Goal: Task Accomplishment & Management: Use online tool/utility

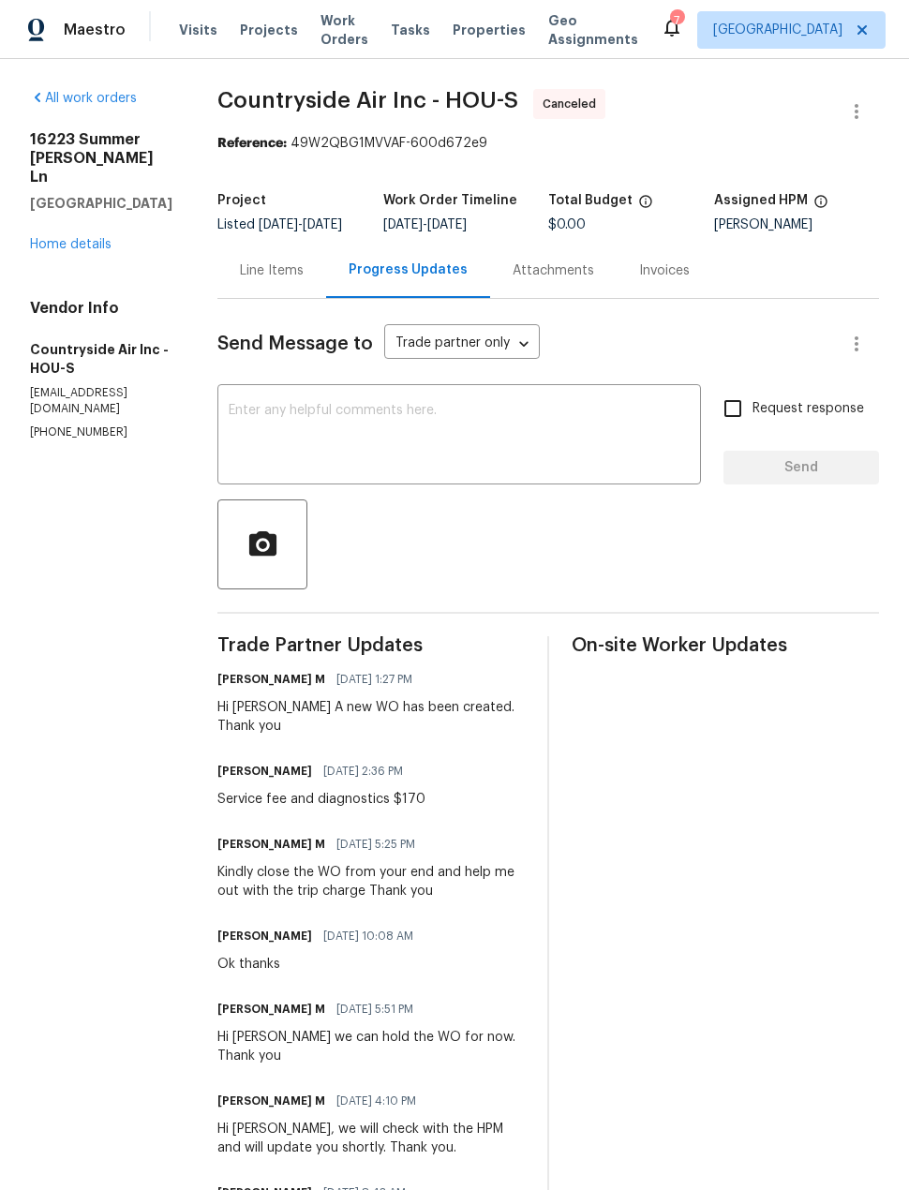
click at [89, 238] on link "Home details" at bounding box center [71, 244] width 82 height 13
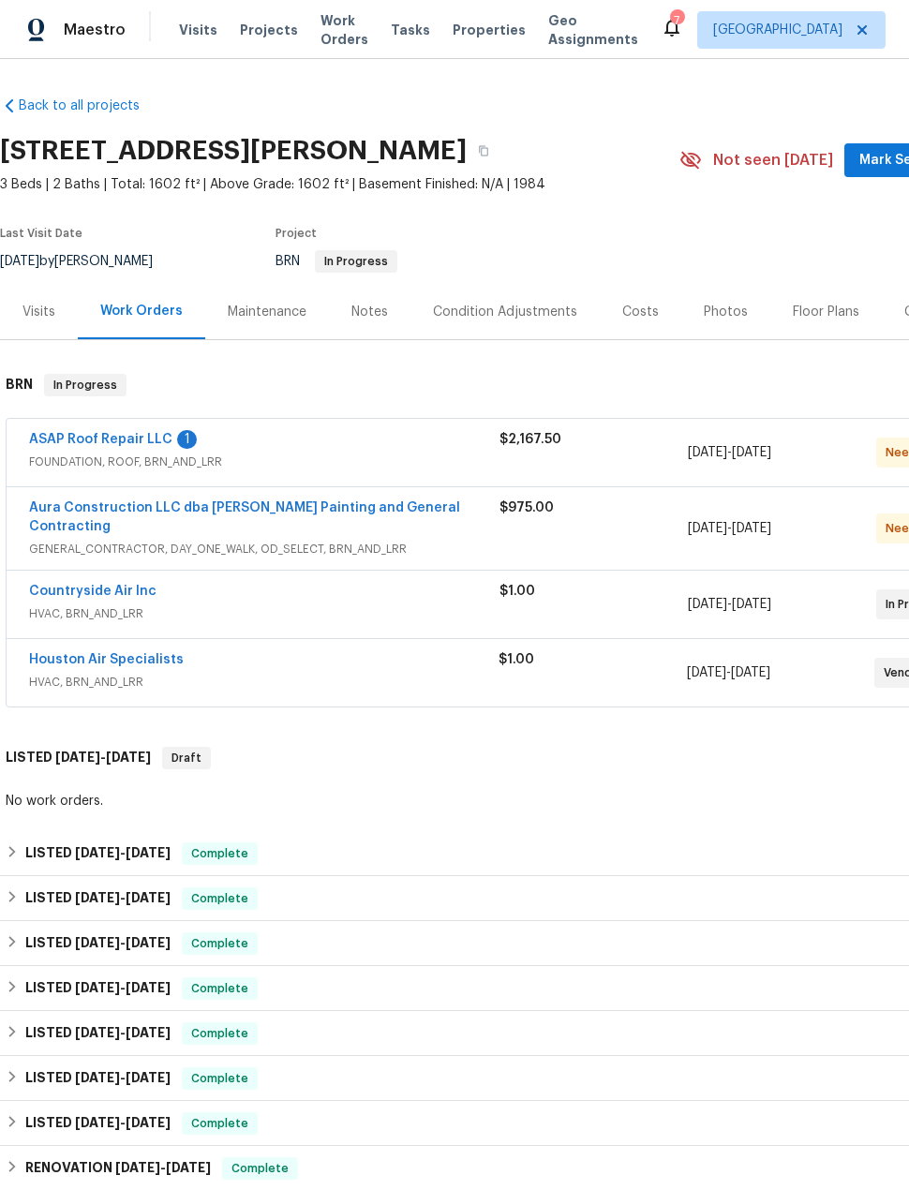
click at [406, 510] on link "Aura Construction LLC dba [PERSON_NAME] Painting and General Contracting" at bounding box center [244, 517] width 431 height 32
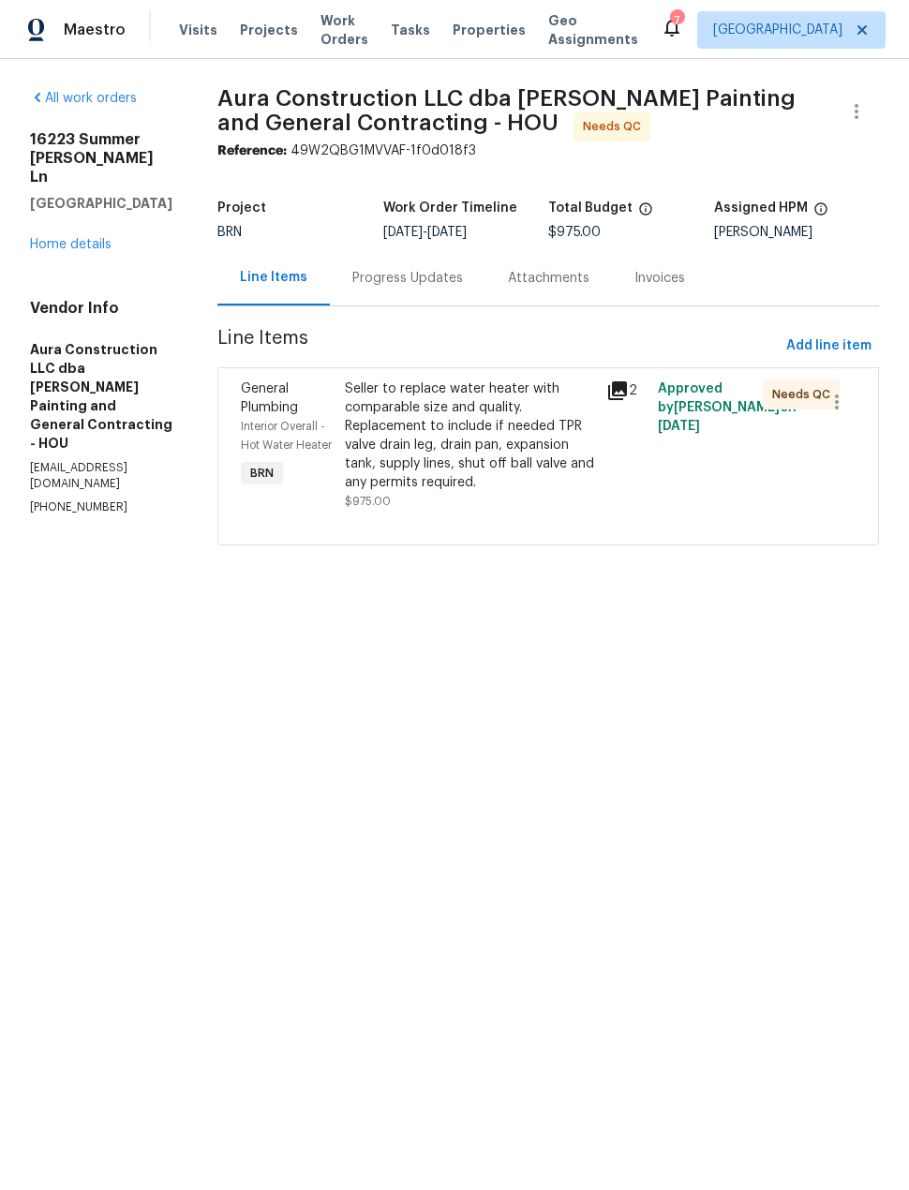
click at [504, 407] on div "Seller to replace water heater with comparable size and quality. Replacement to…" at bounding box center [469, 436] width 249 height 112
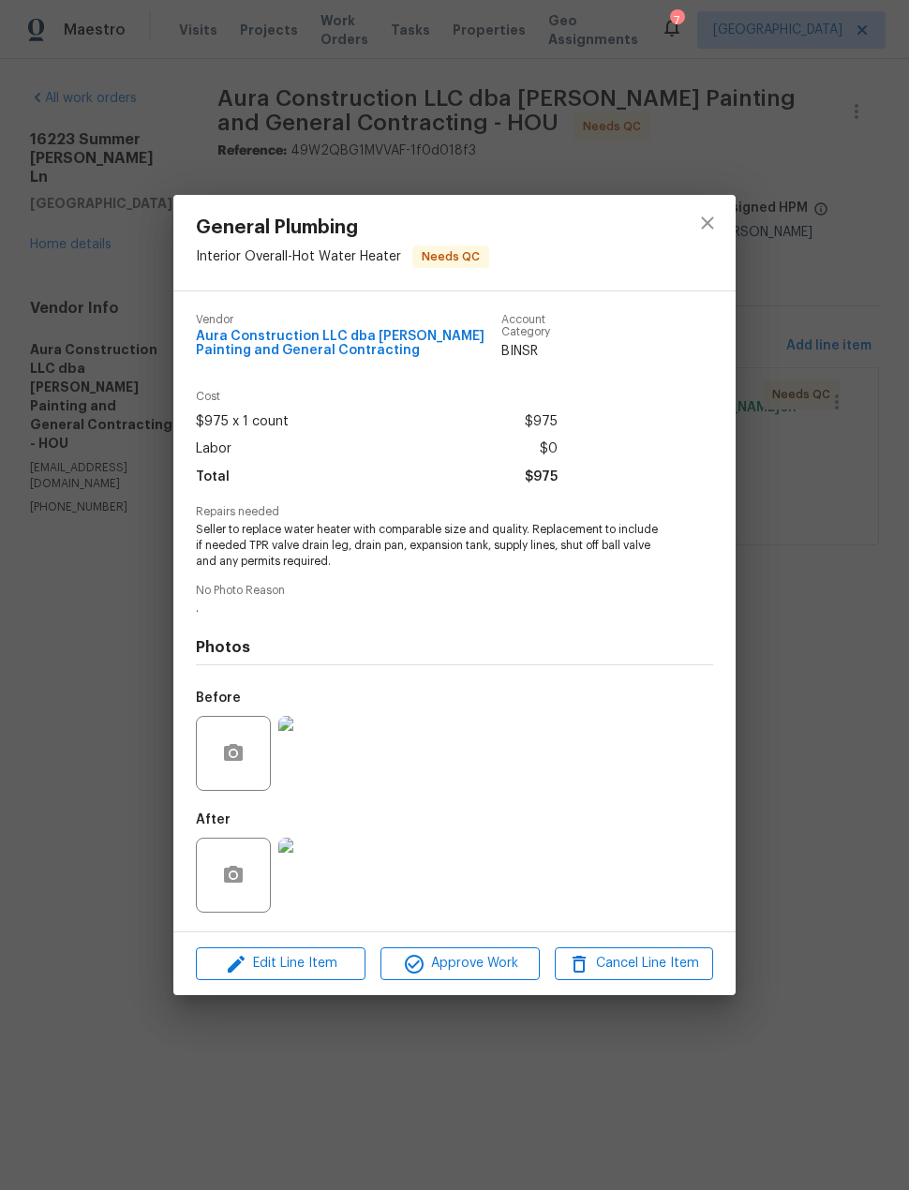
click at [330, 875] on img at bounding box center [315, 875] width 75 height 75
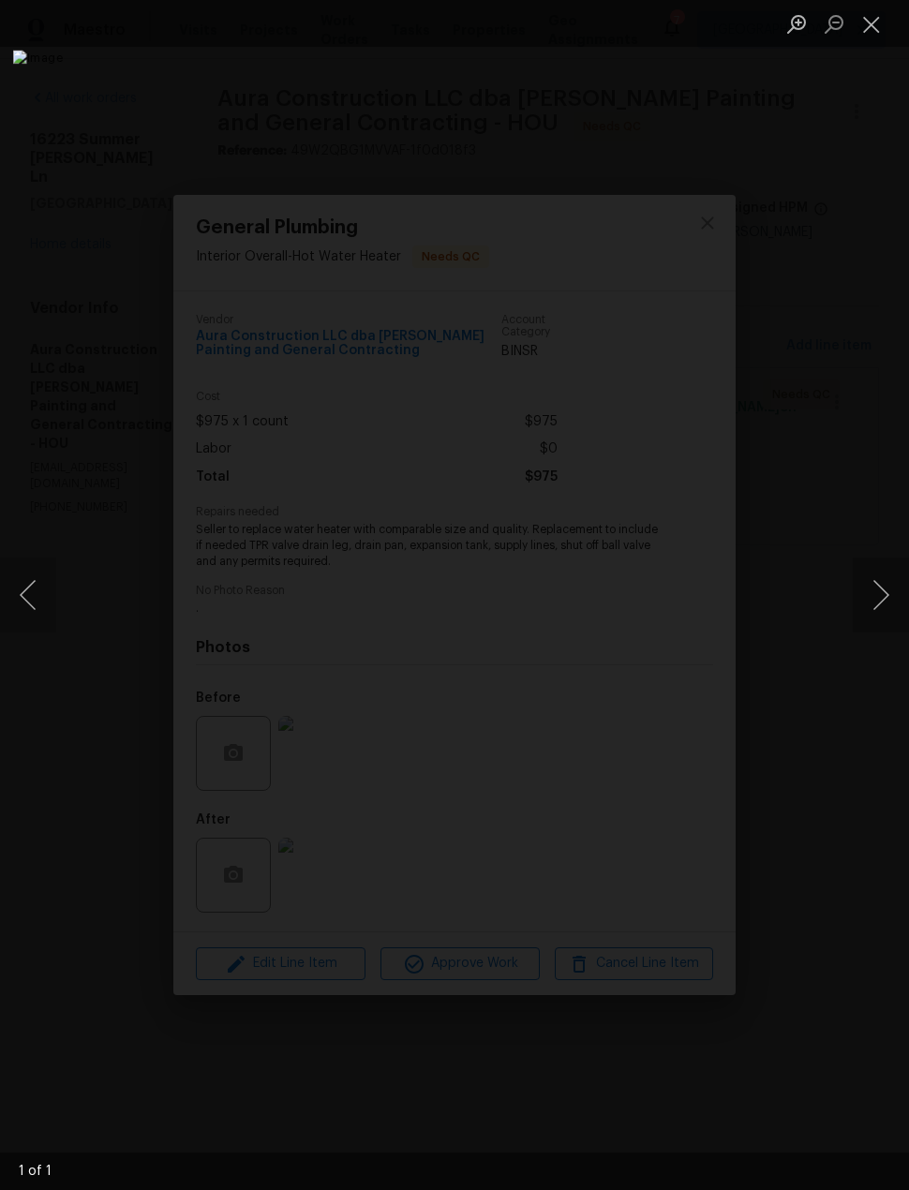
click at [878, 22] on button "Close lightbox" at bounding box center [871, 23] width 37 height 33
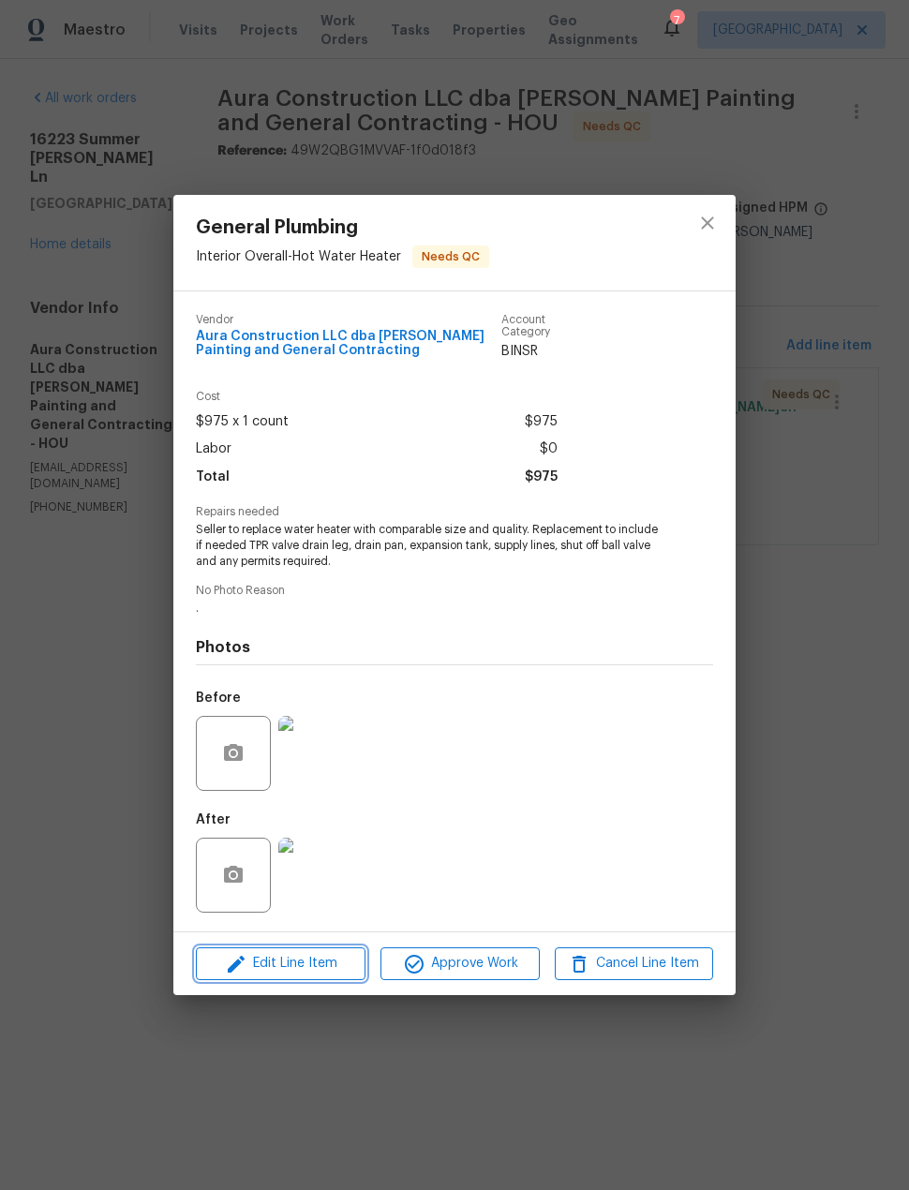
click at [328, 955] on button "Edit Line Item" at bounding box center [281, 964] width 170 height 33
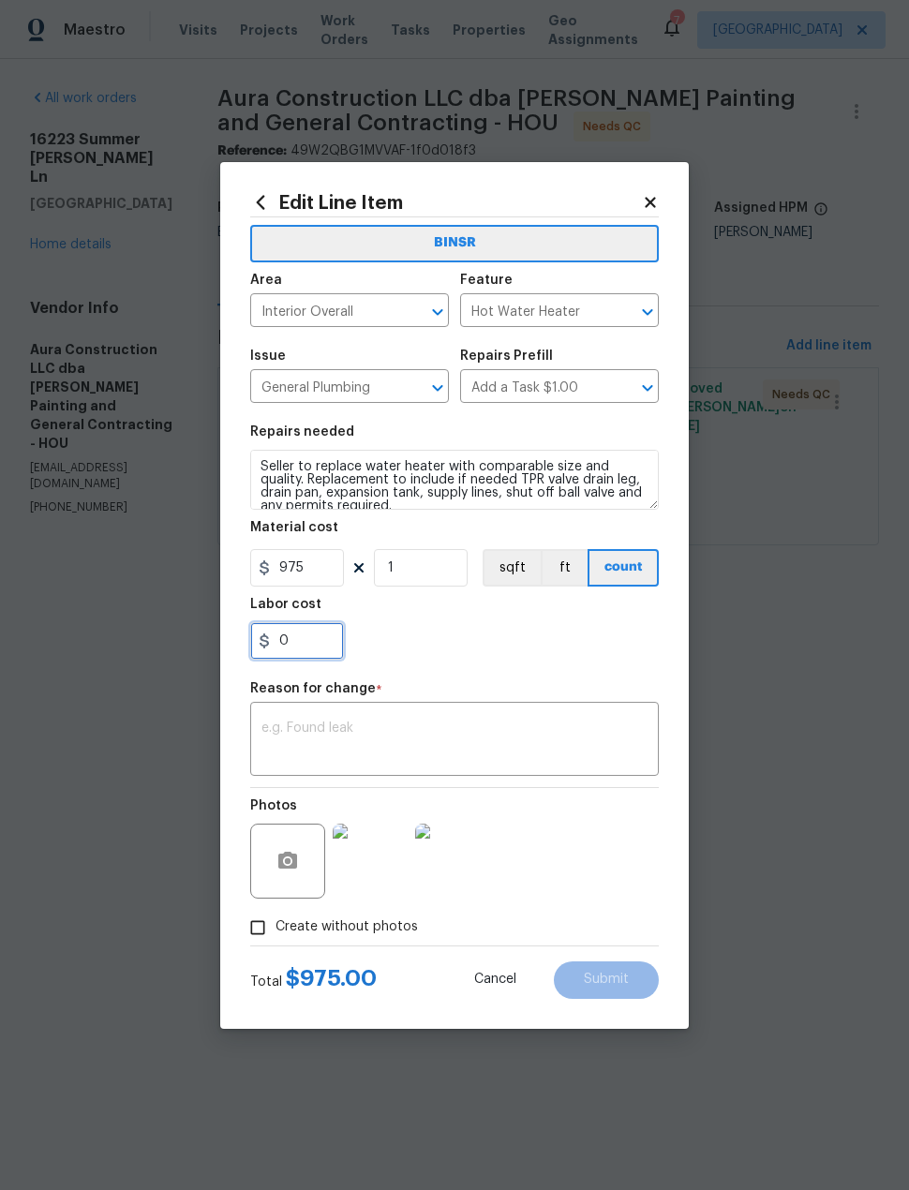
click at [326, 652] on input "0" at bounding box center [297, 640] width 94 height 37
type input "250"
click at [440, 738] on textarea at bounding box center [454, 741] width 386 height 39
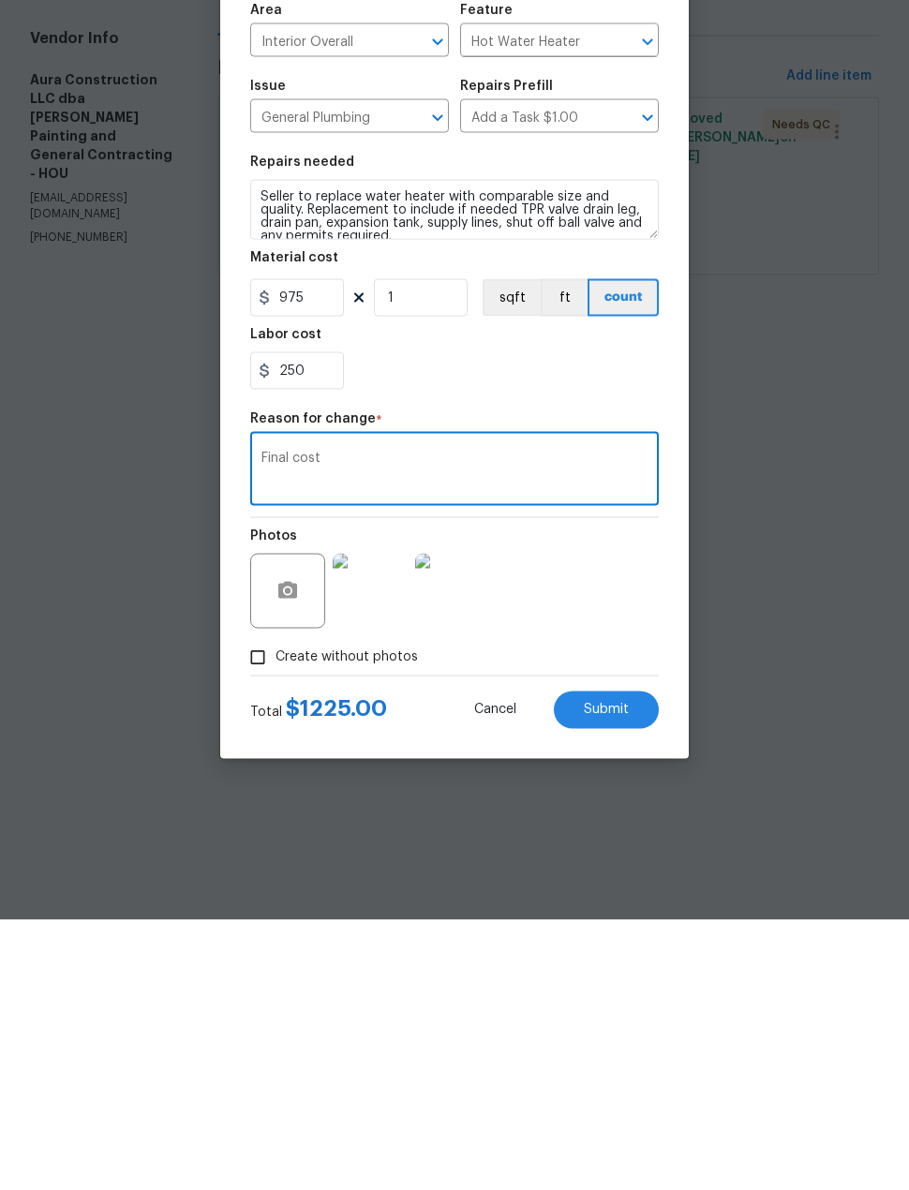
type textarea "Final cost"
click at [635, 962] on button "Submit" at bounding box center [606, 980] width 105 height 37
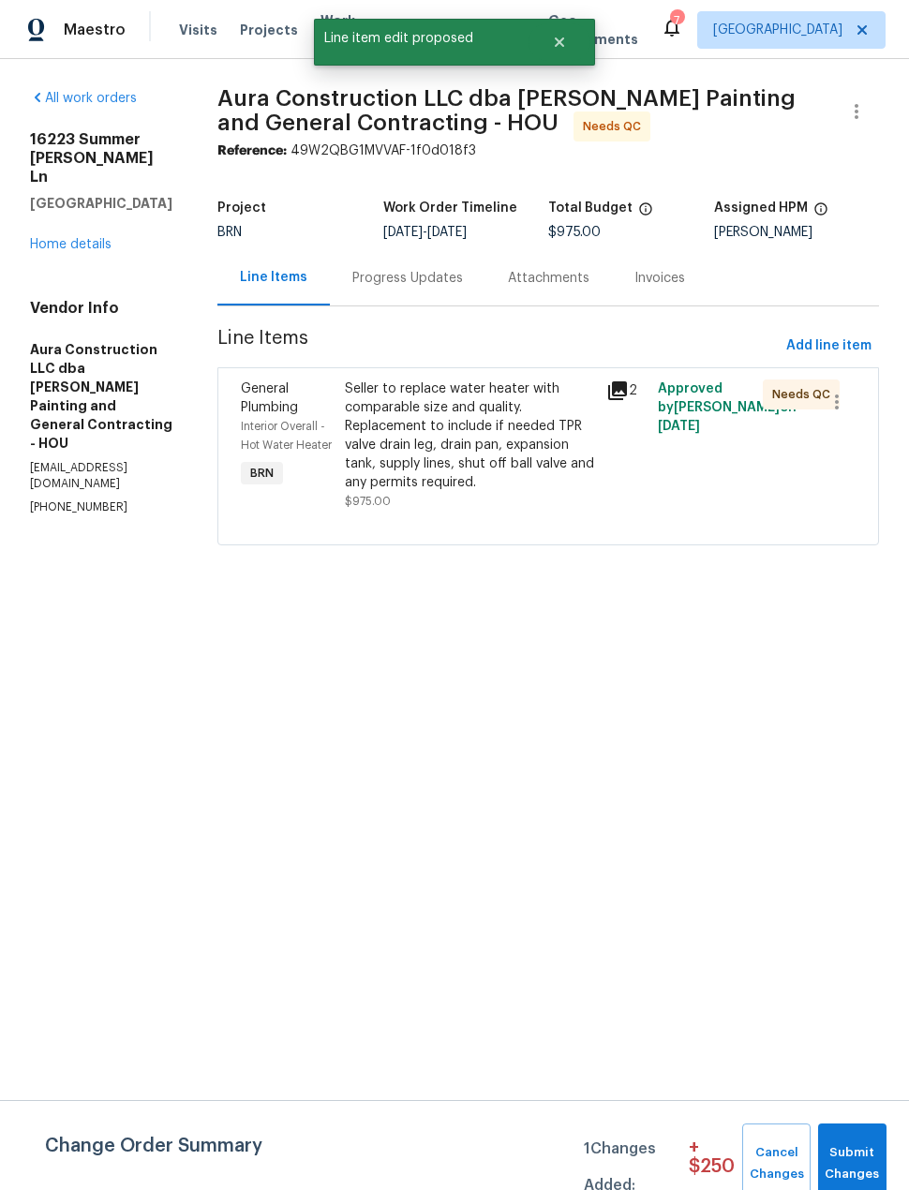
click at [110, 238] on link "Home details" at bounding box center [71, 244] width 82 height 13
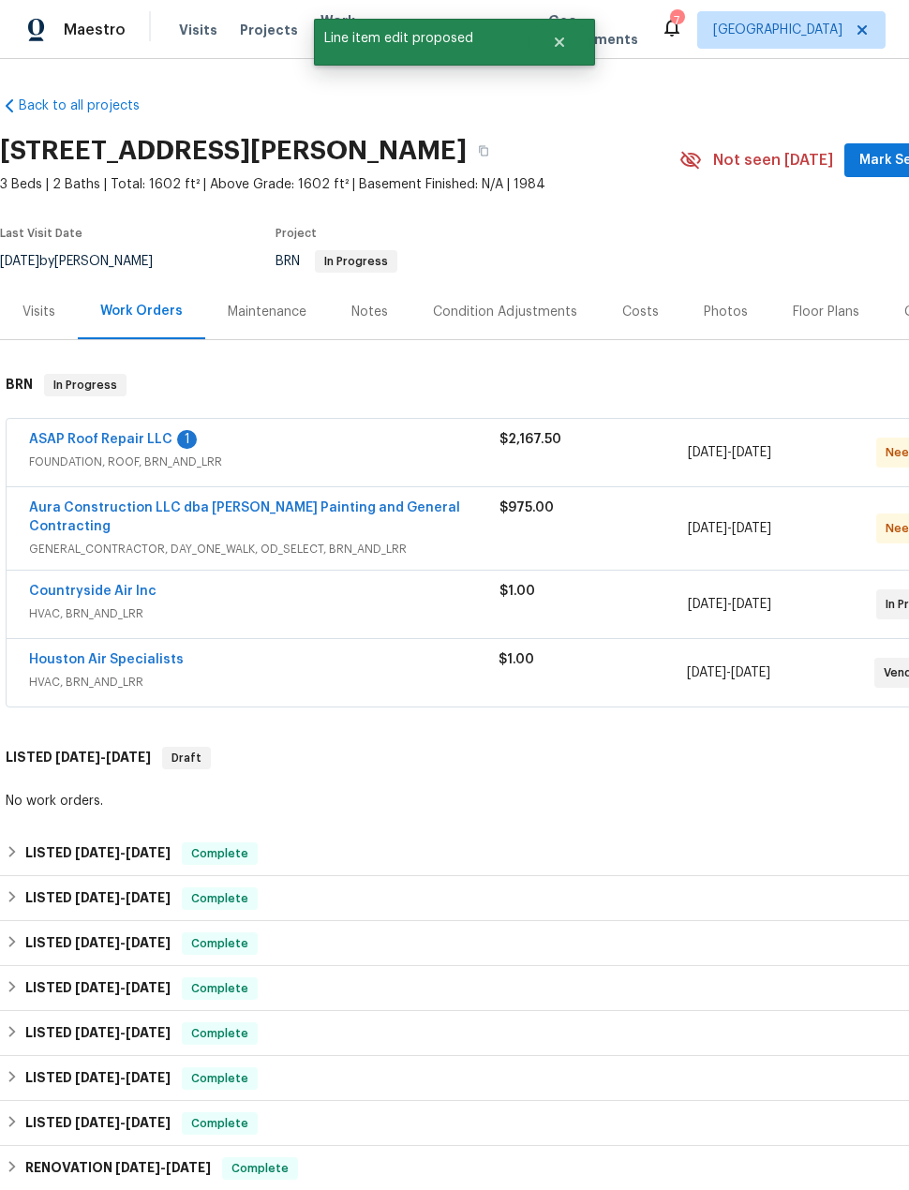
click at [130, 585] on link "Countryside Air Inc" at bounding box center [92, 591] width 127 height 13
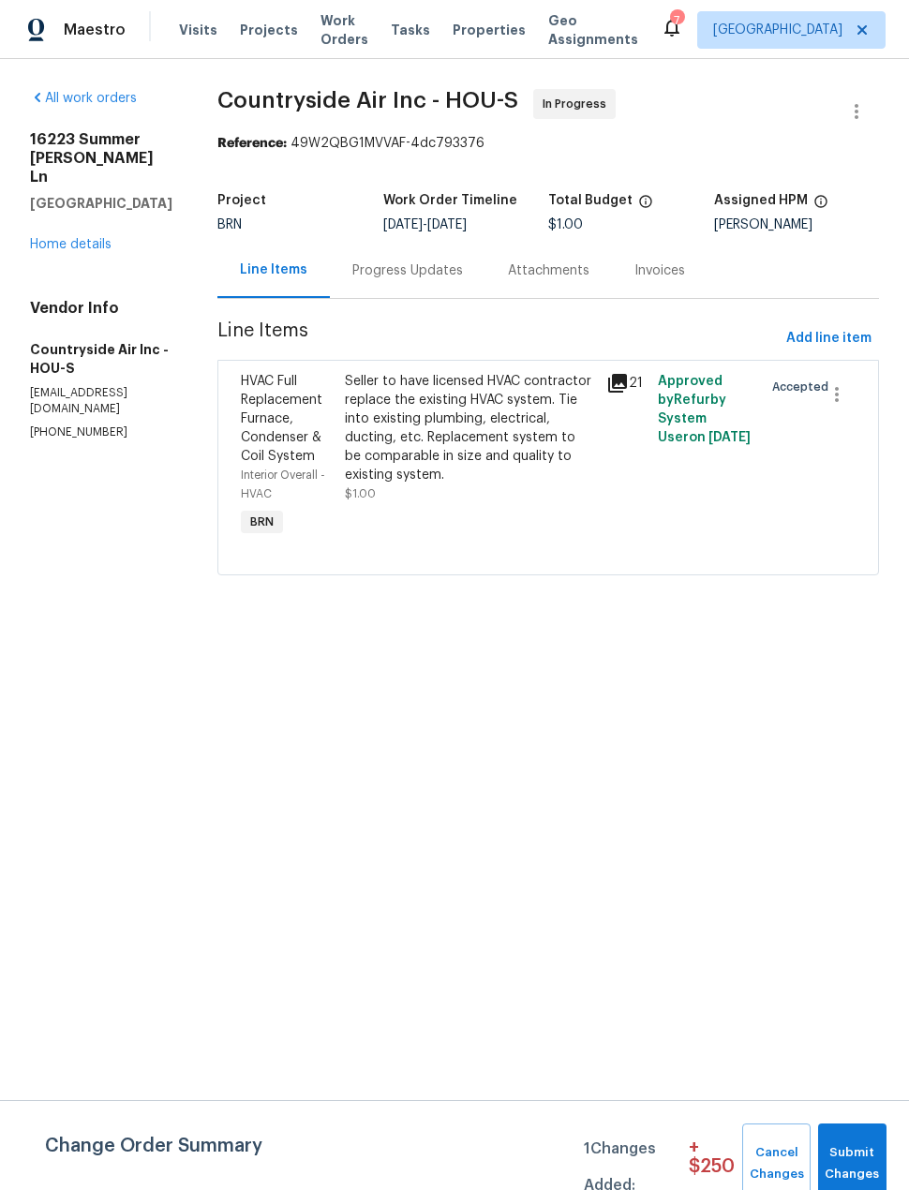
click at [443, 271] on div "Progress Updates" at bounding box center [407, 270] width 111 height 19
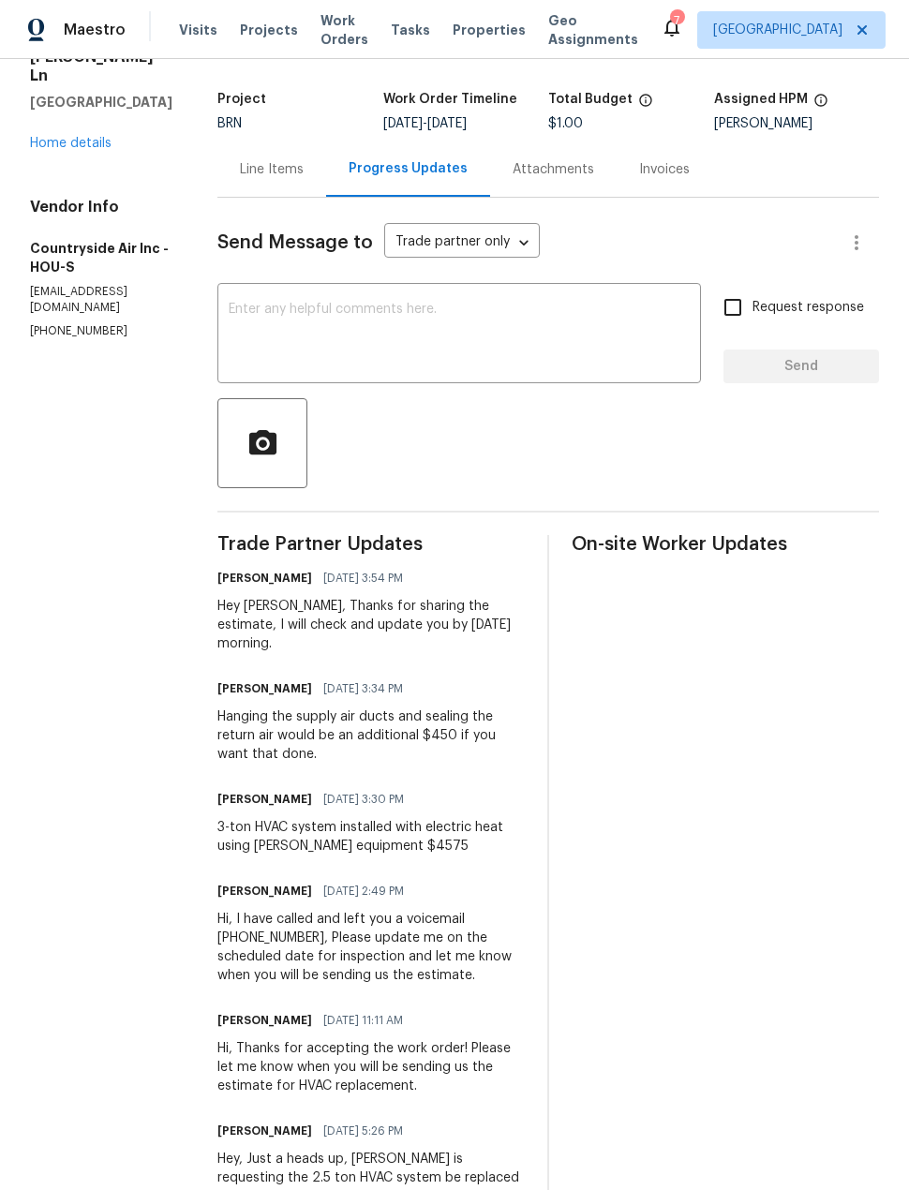
scroll to position [100, 0]
click at [87, 138] on link "Home details" at bounding box center [71, 144] width 82 height 13
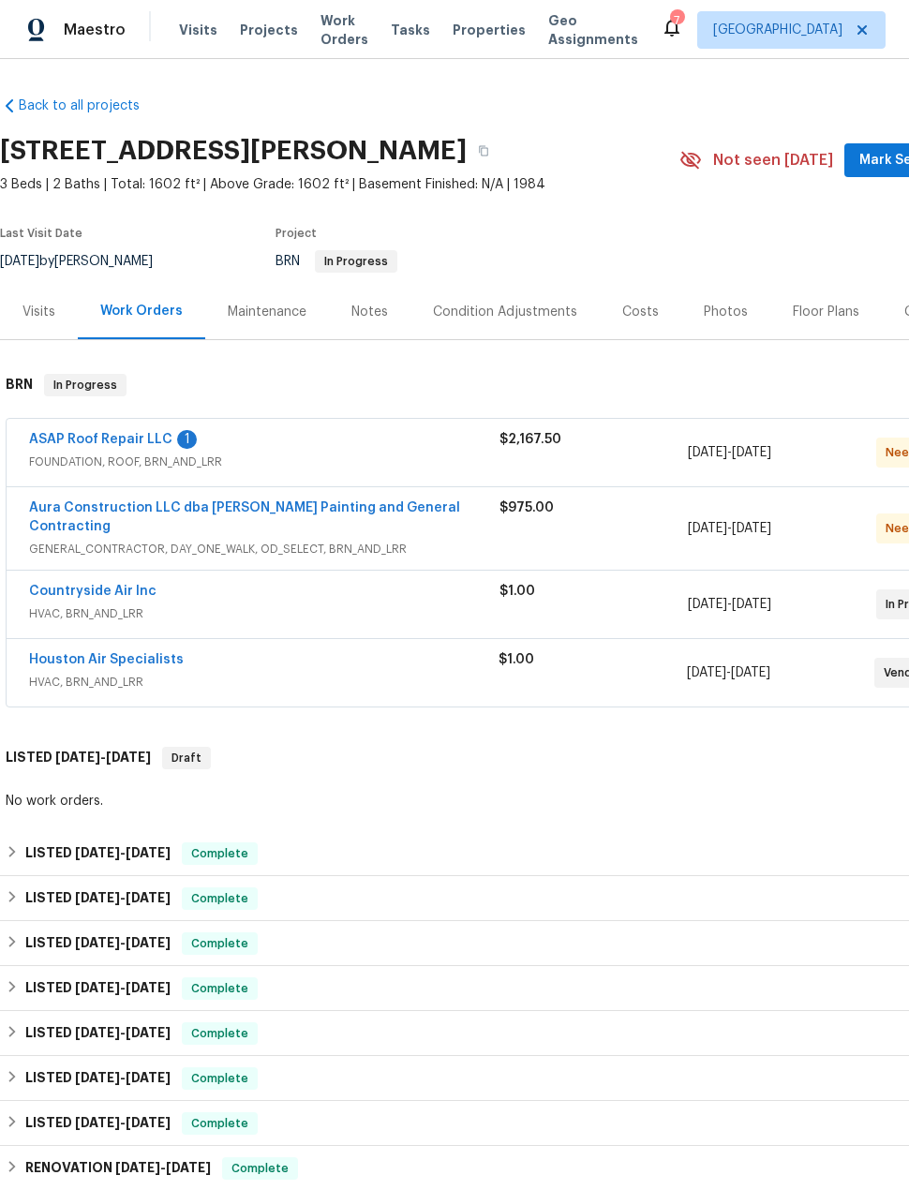
click at [126, 653] on link "Houston Air Specialists" at bounding box center [106, 659] width 155 height 13
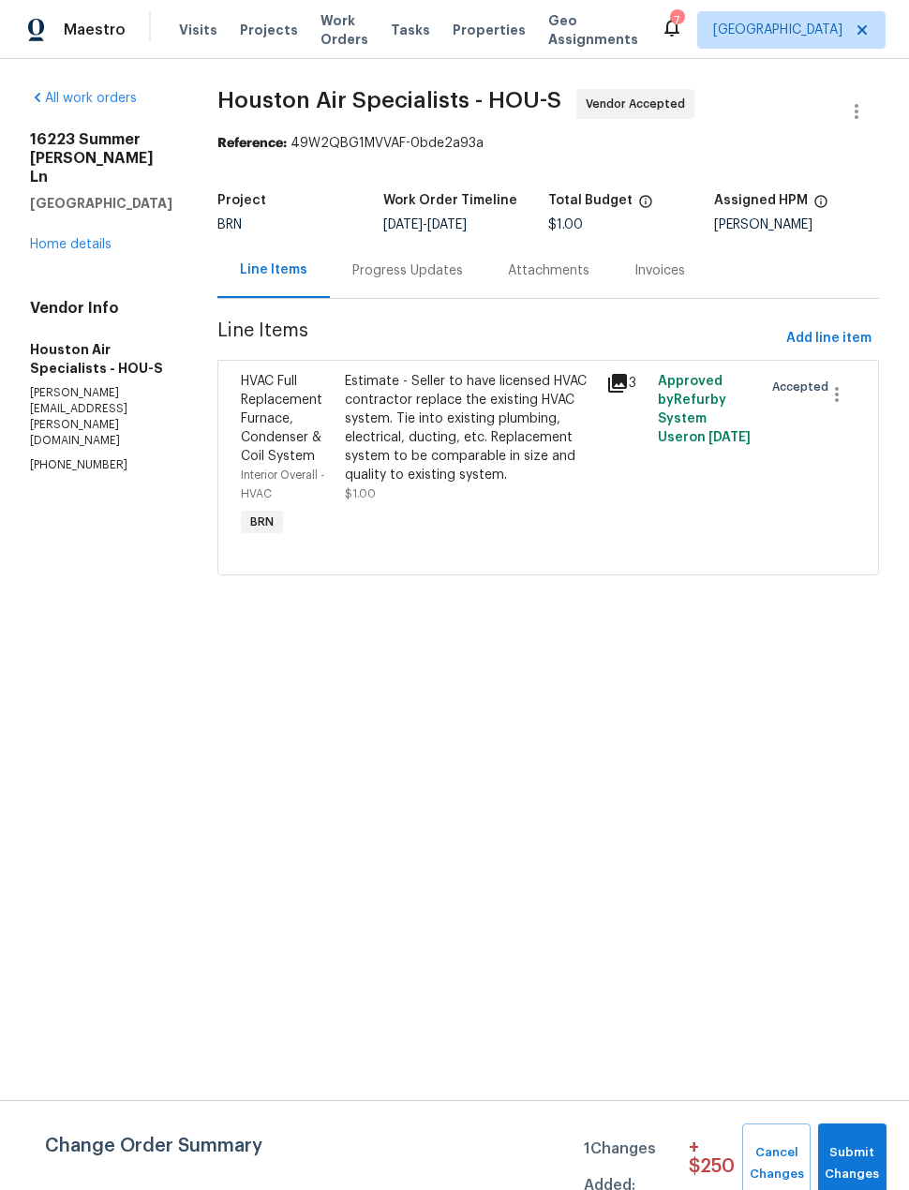
click at [451, 266] on div "Progress Updates" at bounding box center [407, 270] width 111 height 19
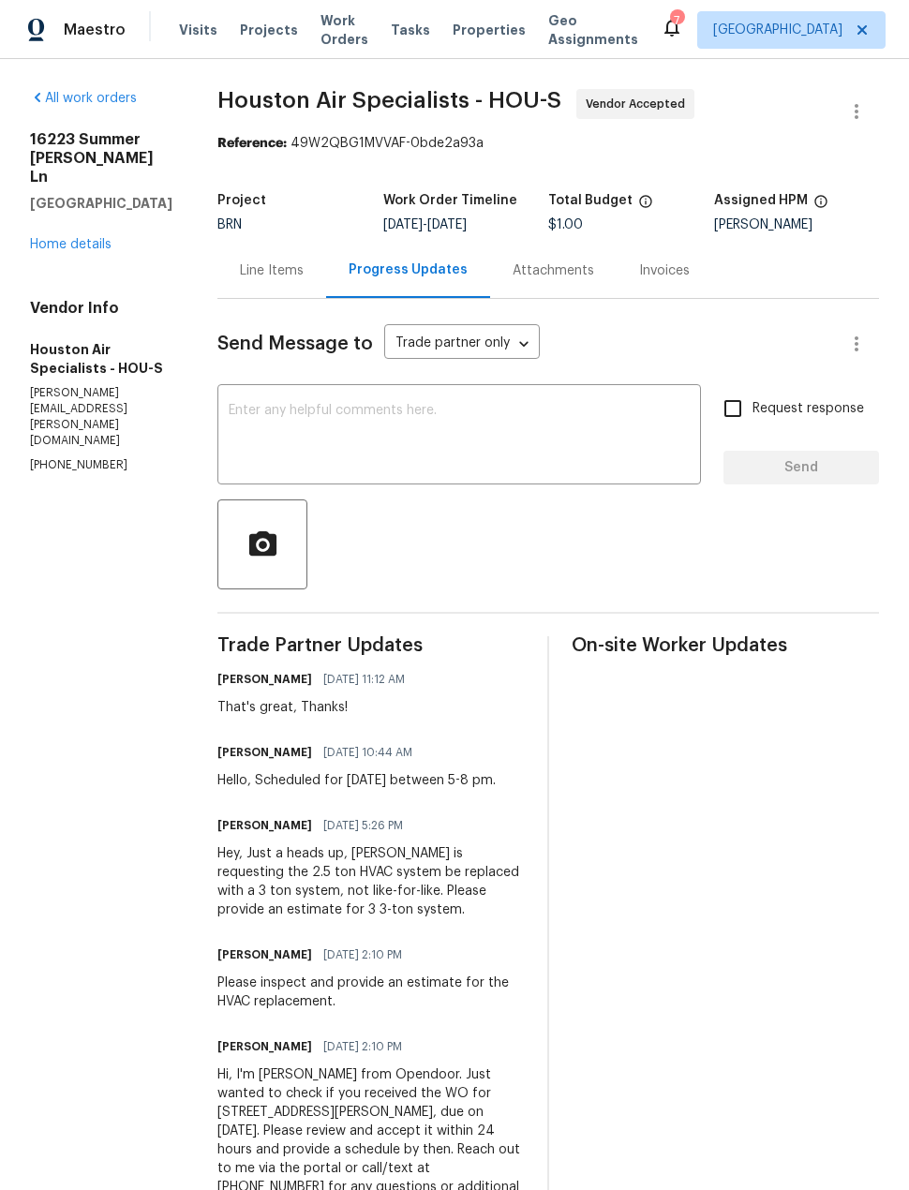
click at [107, 238] on link "Home details" at bounding box center [71, 244] width 82 height 13
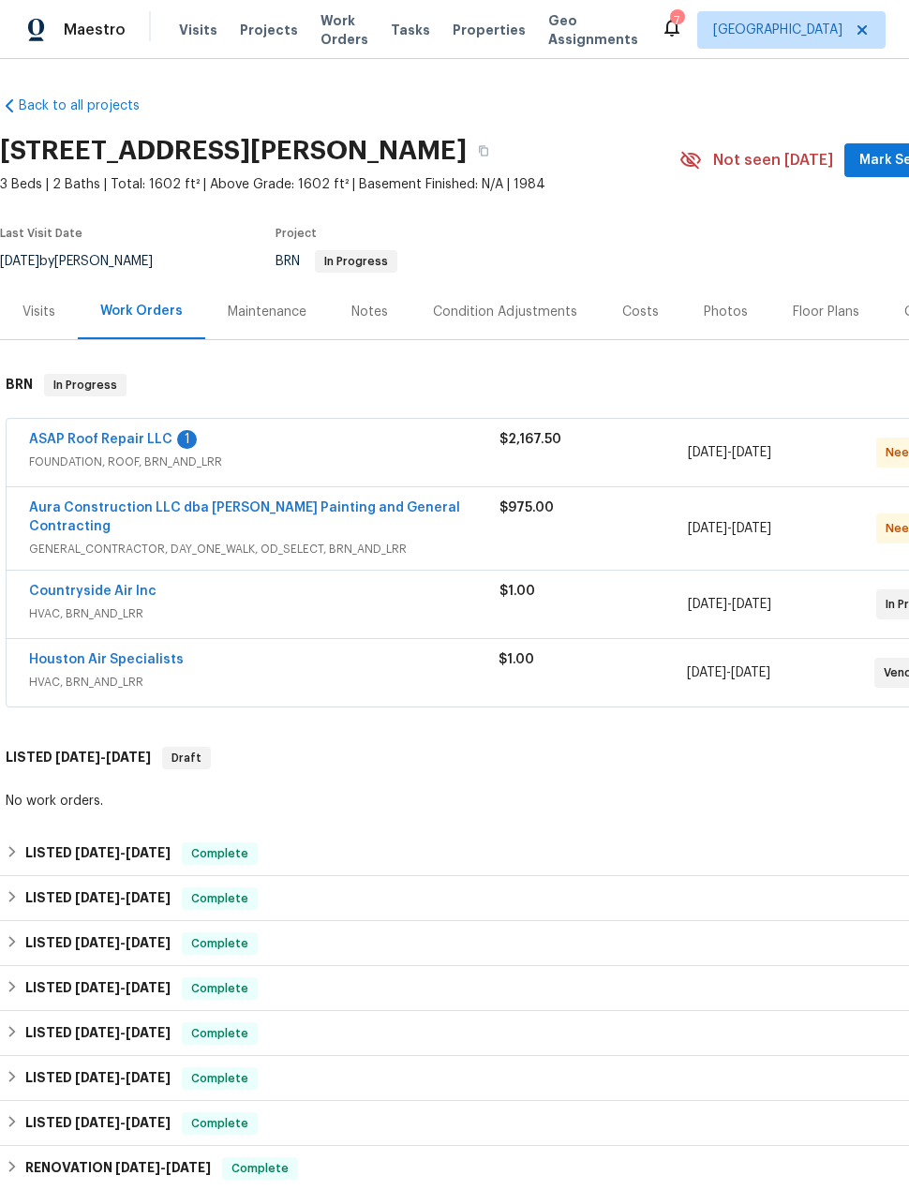
click at [258, 34] on span "Projects" at bounding box center [269, 30] width 58 height 19
